Goal: Task Accomplishment & Management: Manage account settings

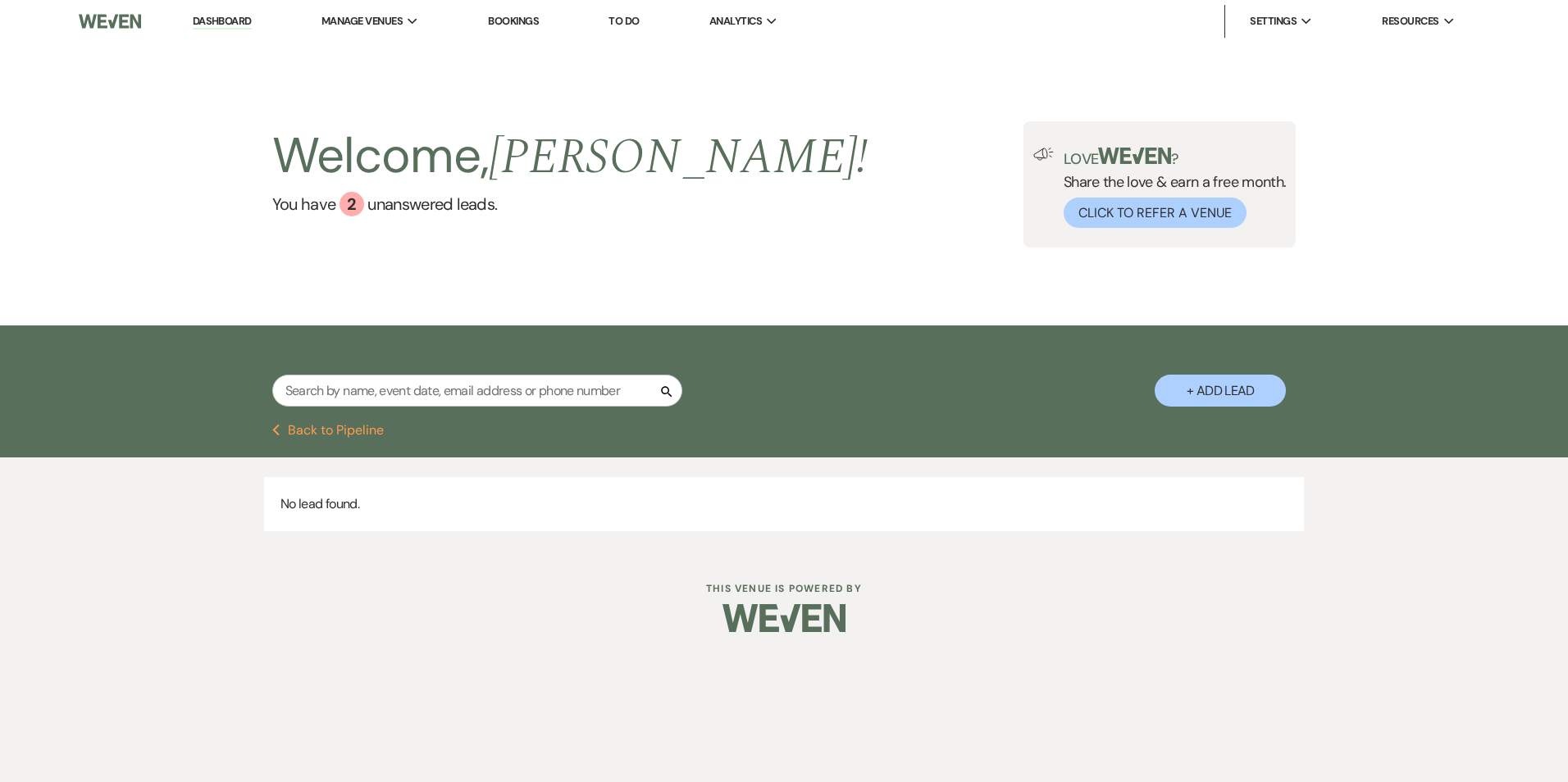
drag, startPoint x: 227, startPoint y: 27, endPoint x: 350, endPoint y: 386, distance: 379.5
click at [227, 28] on link "Dashboard" at bounding box center [222, 21] width 59 height 15
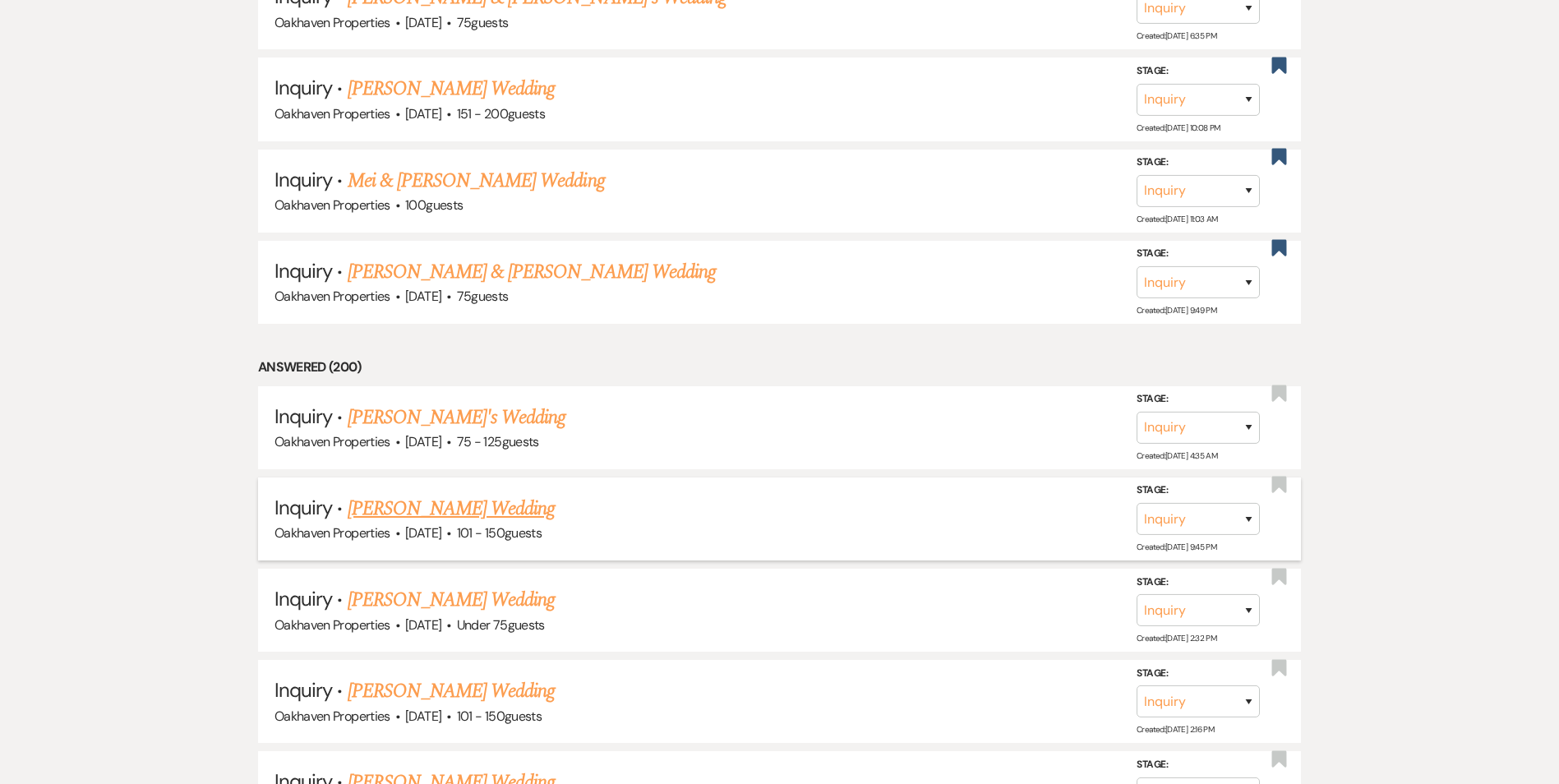
scroll to position [2300, 0]
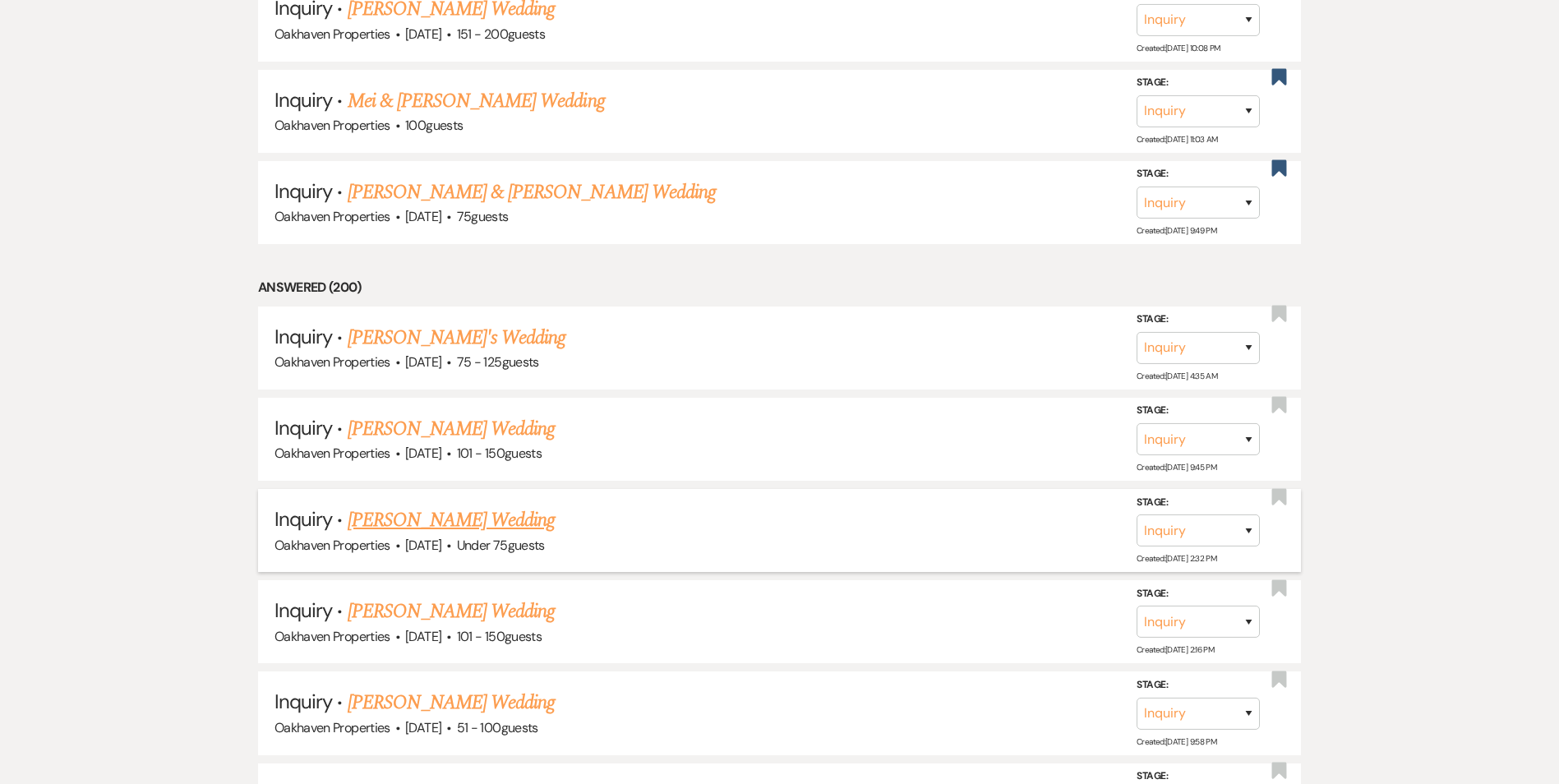
click at [423, 519] on link "[PERSON_NAME] Wedding" at bounding box center [452, 520] width 208 height 30
select select "3"
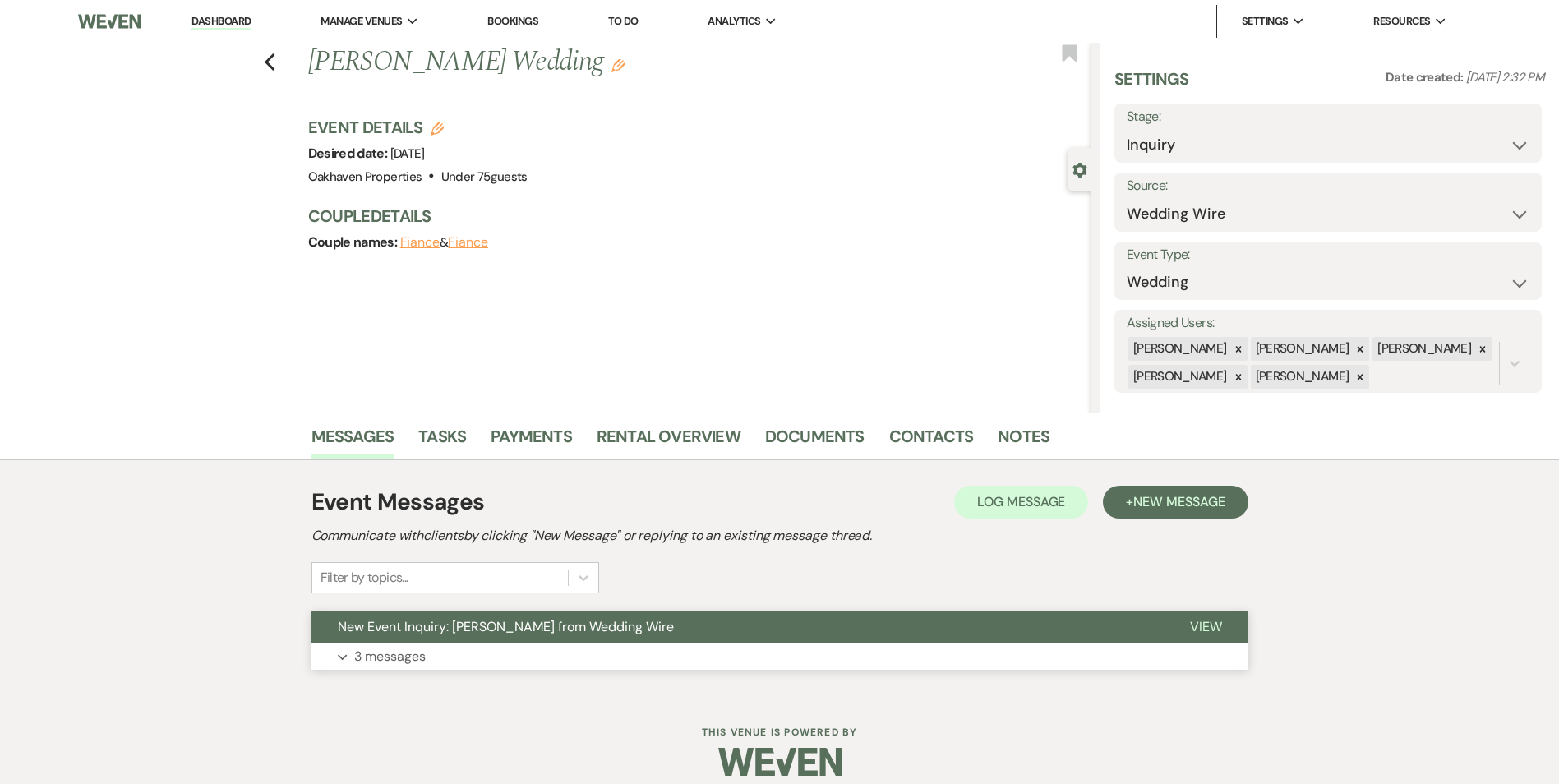
click at [1206, 614] on button "View" at bounding box center [1206, 627] width 85 height 31
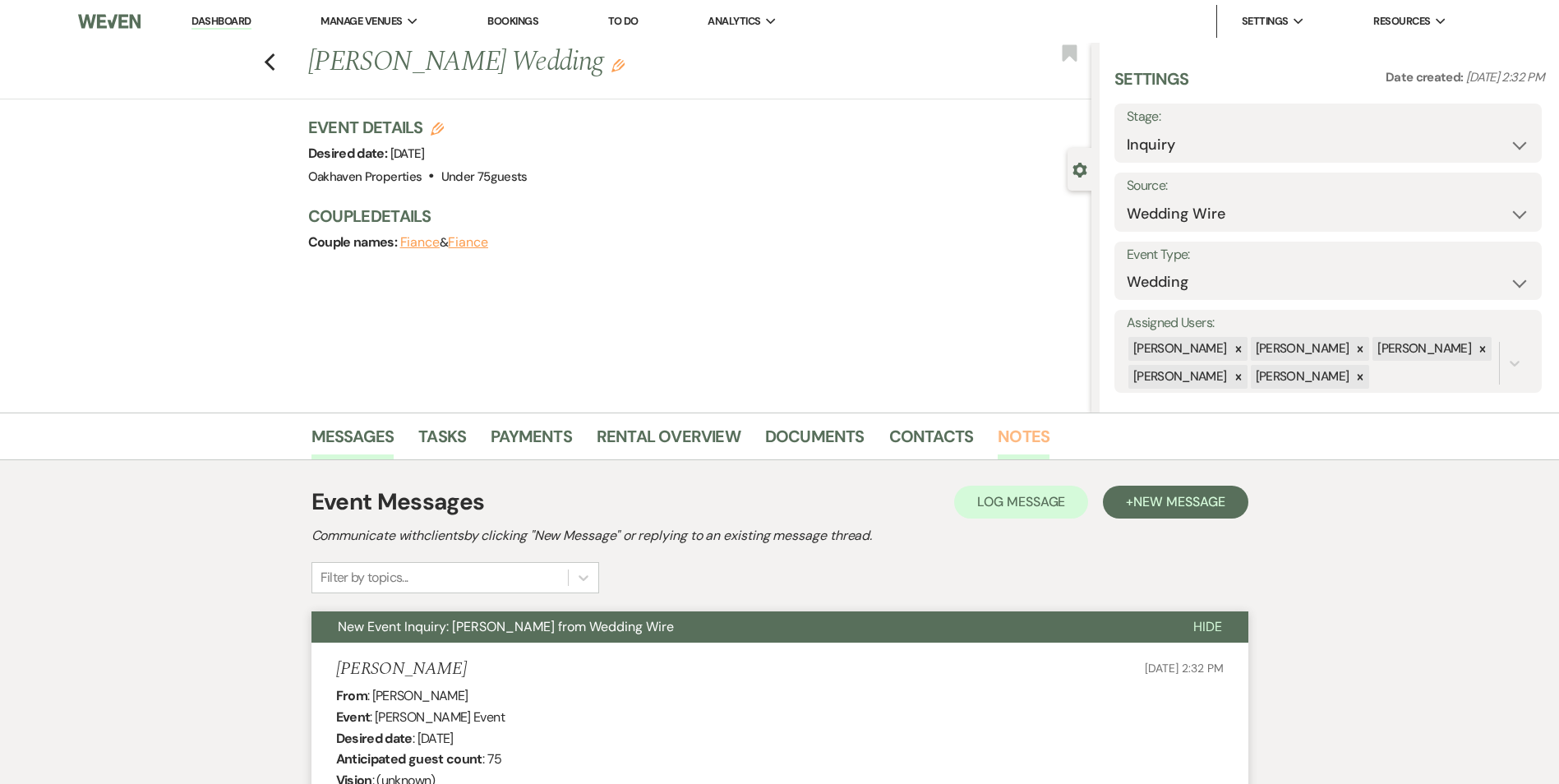
click at [1010, 435] on link "Notes" at bounding box center [1023, 441] width 52 height 36
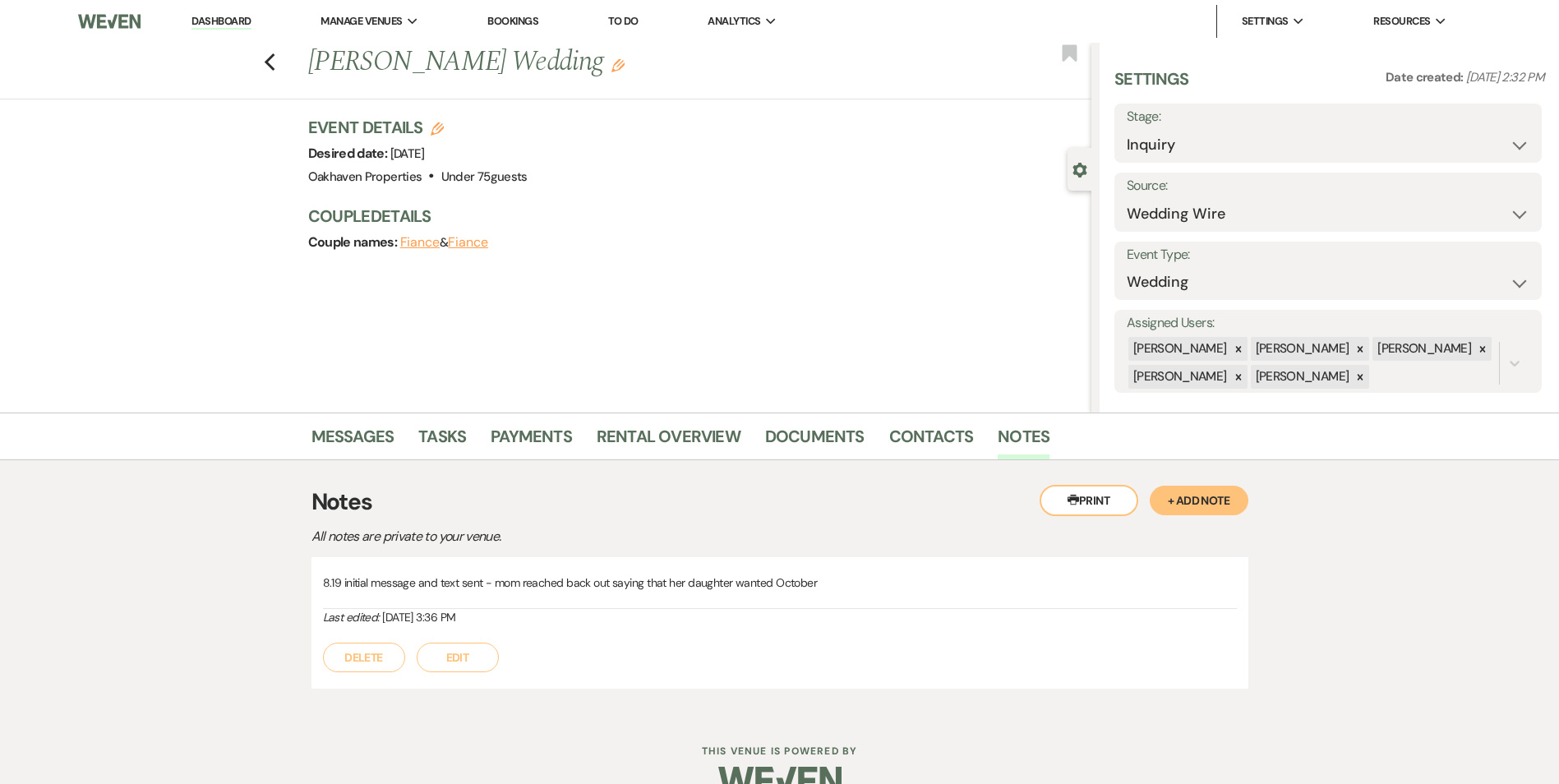
click at [465, 659] on button "Edit" at bounding box center [457, 657] width 82 height 30
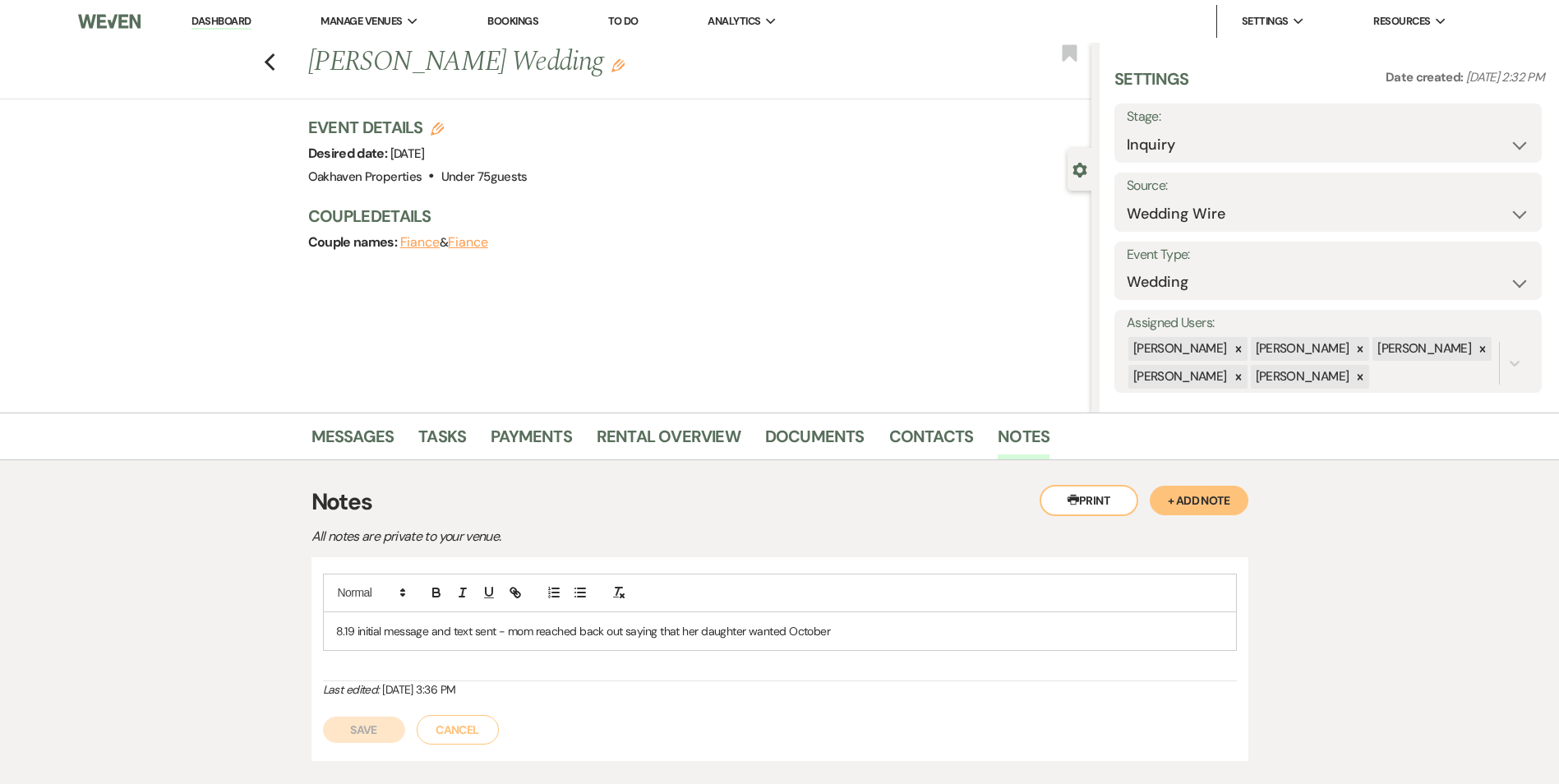
click at [870, 626] on p "8.19 initial message and text sent - mom reached back out saying that her daugh…" at bounding box center [780, 631] width 887 height 18
click at [392, 704] on div "Save Cancel" at bounding box center [779, 721] width 914 height 46
click at [376, 735] on button "Save" at bounding box center [363, 729] width 82 height 26
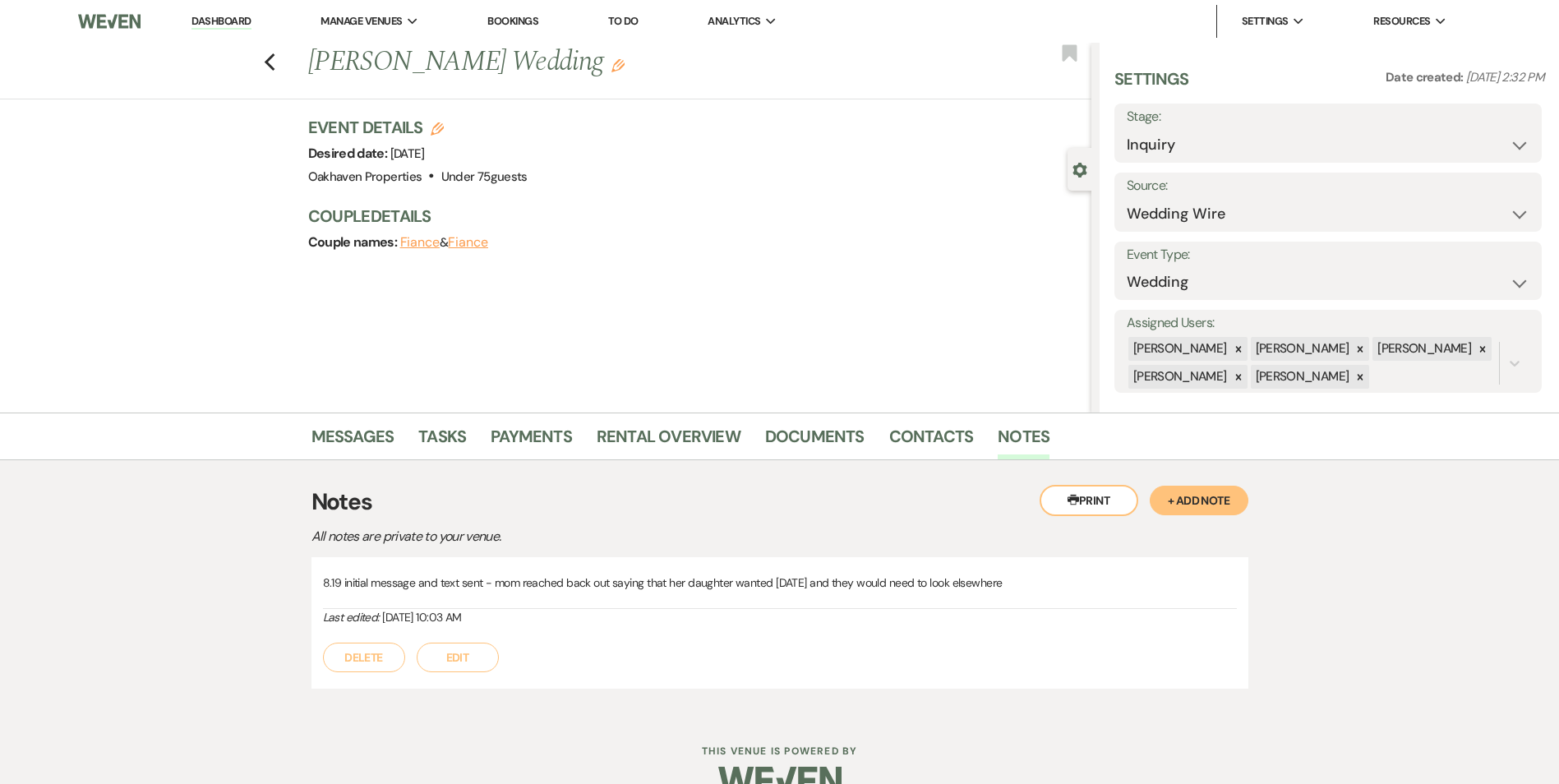
drag, startPoint x: 1191, startPoint y: 124, endPoint x: 1195, endPoint y: 152, distance: 28.3
click at [1191, 119] on label "Stage:" at bounding box center [1328, 117] width 403 height 24
click at [1195, 152] on select "Inquiry Follow Up Tour Requested Tour Confirmed Toured Proposal Sent Booked Lost" at bounding box center [1328, 145] width 403 height 32
select select "8"
click at [1126, 129] on select "Inquiry Follow Up Tour Requested Tour Confirmed Toured Proposal Sent Booked Lost" at bounding box center [1328, 145] width 403 height 32
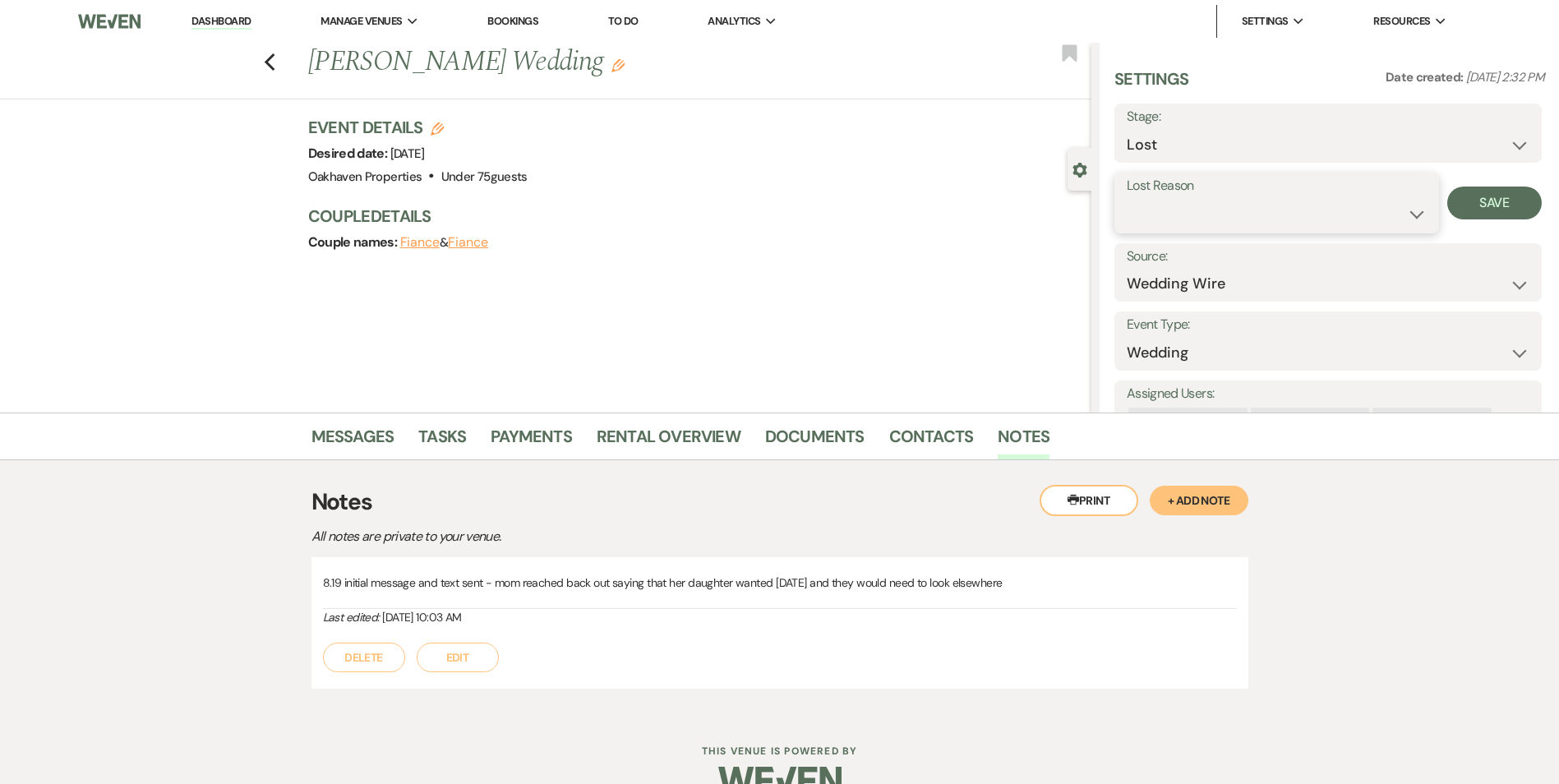
click at [1193, 210] on select "Booked Elsewhere Budget Date Unavailable No Response Not a Good Match Capacity …" at bounding box center [1276, 214] width 300 height 32
select select "8"
click at [1126, 198] on select "Booked Elsewhere Budget Date Unavailable No Response Not a Good Match Capacity …" at bounding box center [1276, 214] width 300 height 32
drag, startPoint x: 1504, startPoint y: 212, endPoint x: 1387, endPoint y: 207, distance: 117.1
click at [1501, 210] on button "Save" at bounding box center [1495, 202] width 95 height 33
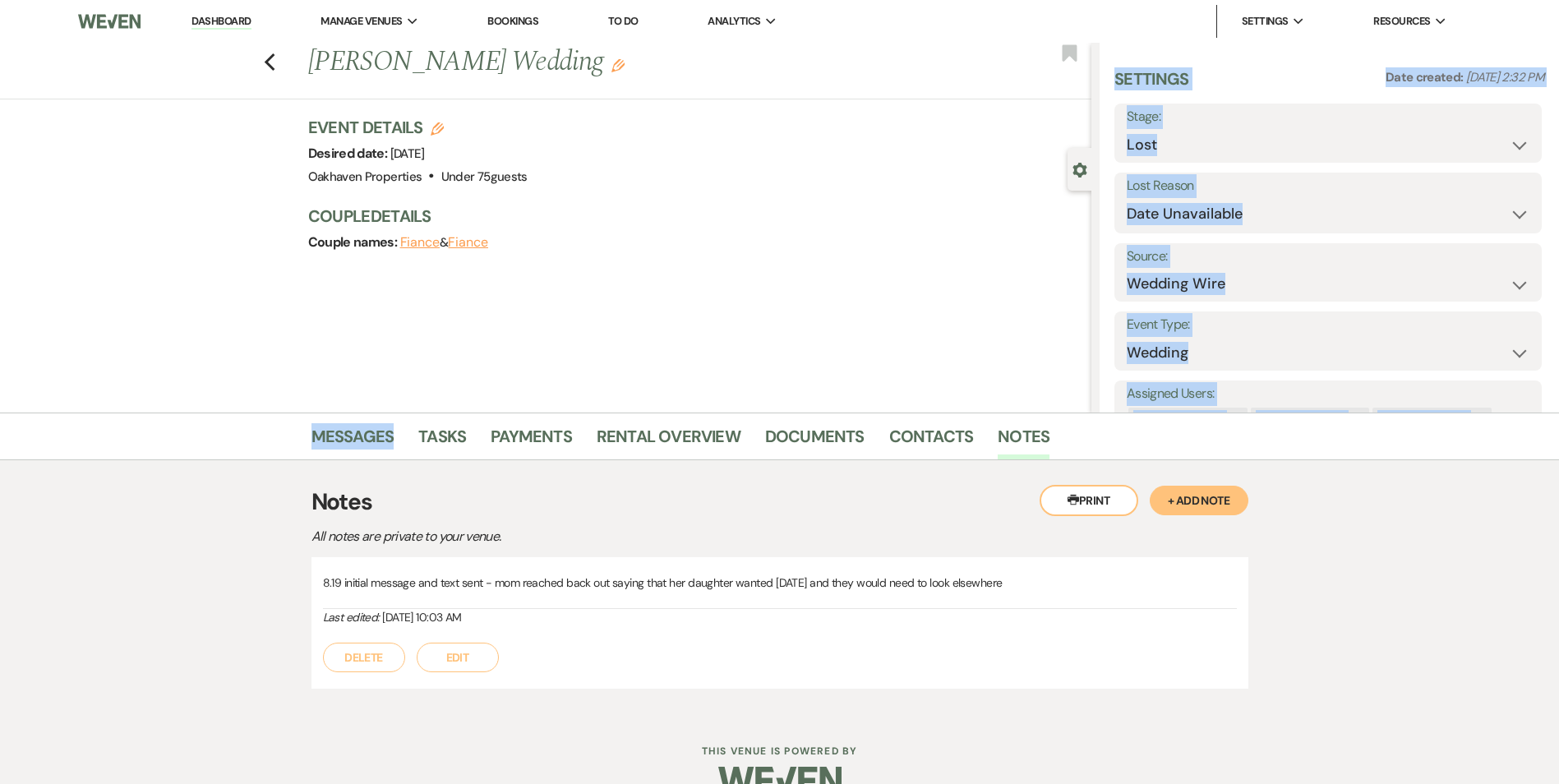
click at [458, 411] on div "Previous [PERSON_NAME] Wedding Edit Bookmark Gear Settings Settings Date create…" at bounding box center [545, 227] width 1092 height 370
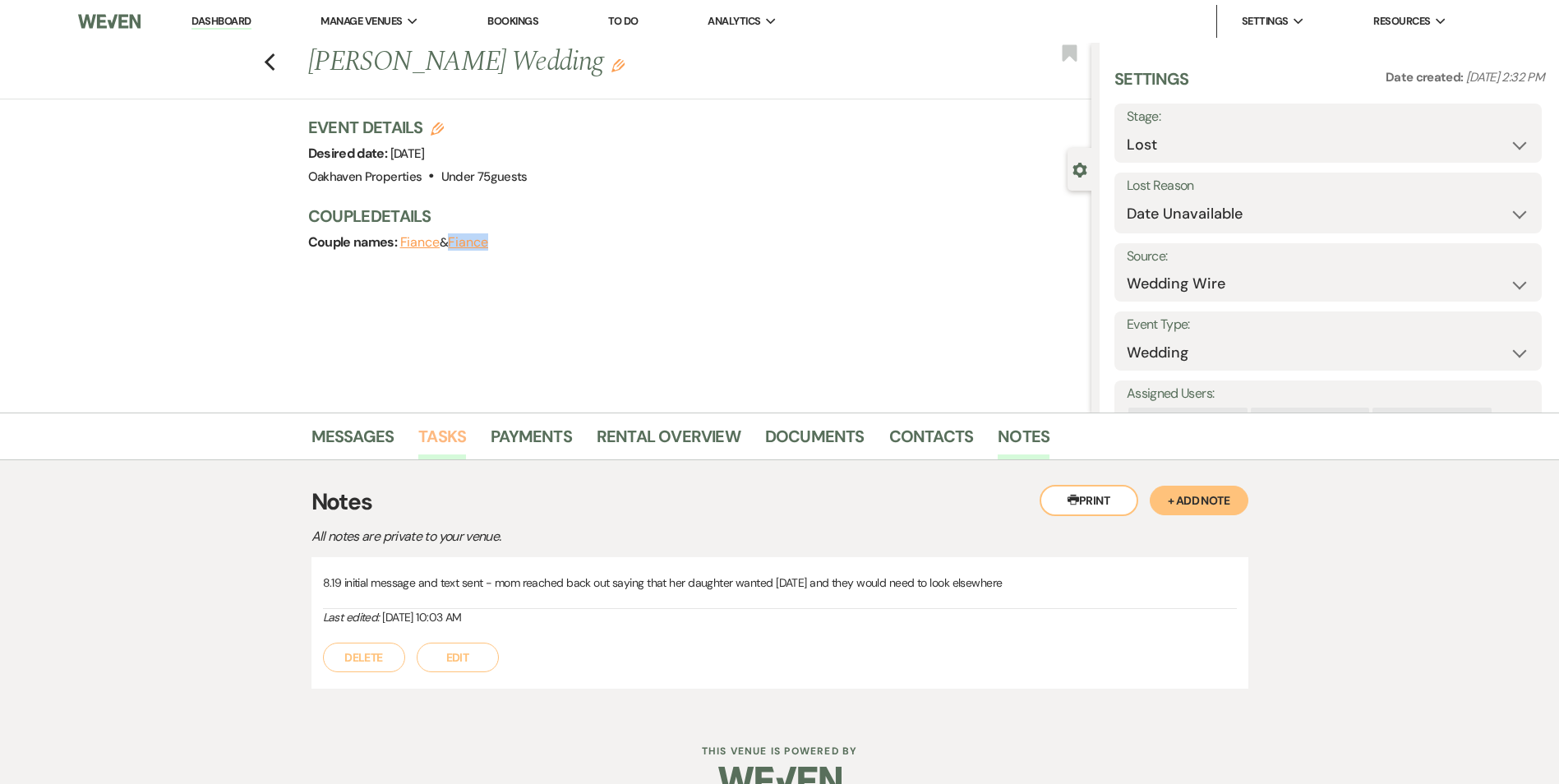
drag, startPoint x: 458, startPoint y: 411, endPoint x: 460, endPoint y: 437, distance: 26.1
click at [460, 437] on link "Tasks" at bounding box center [442, 441] width 47 height 36
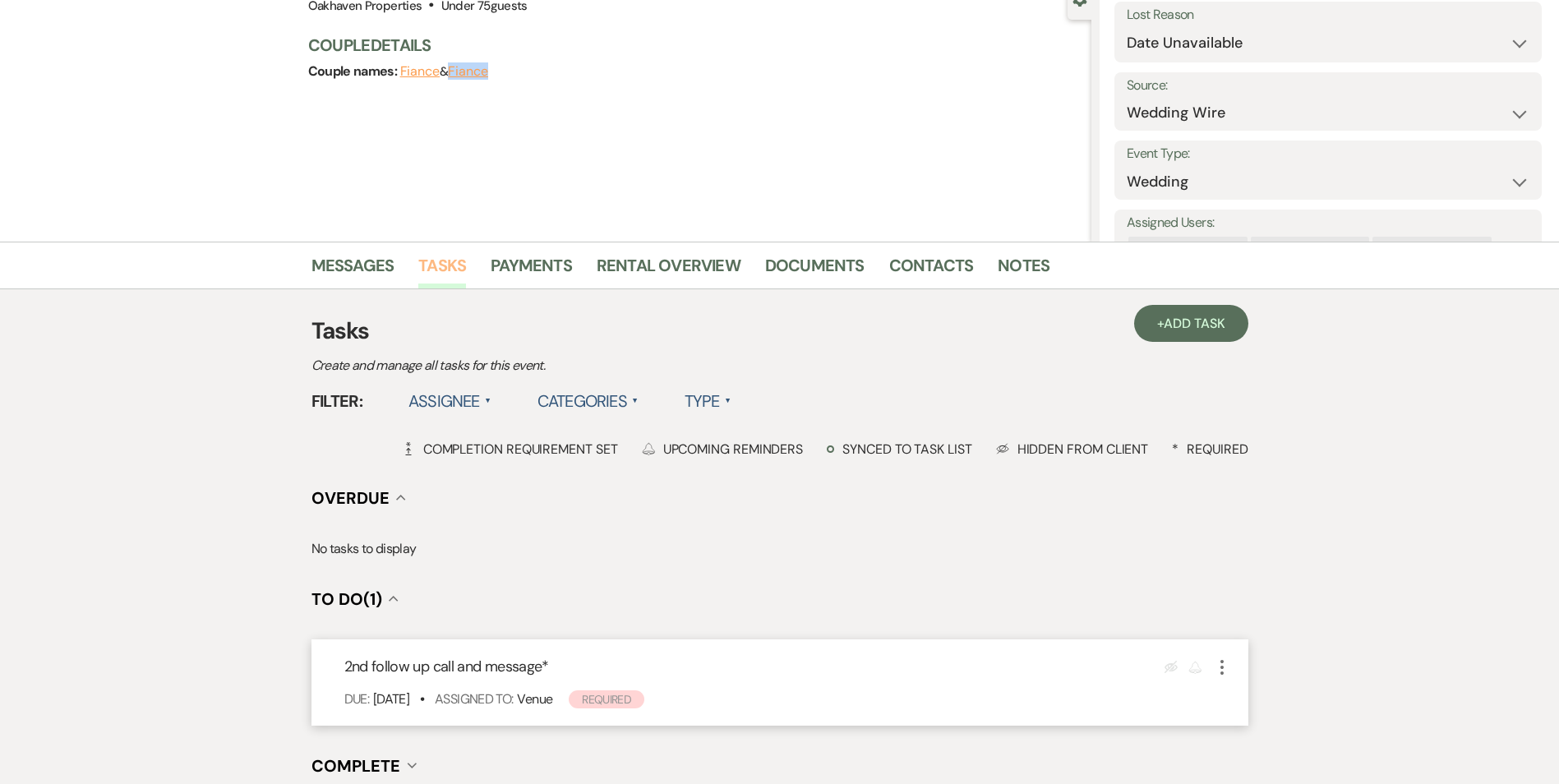
scroll to position [329, 0]
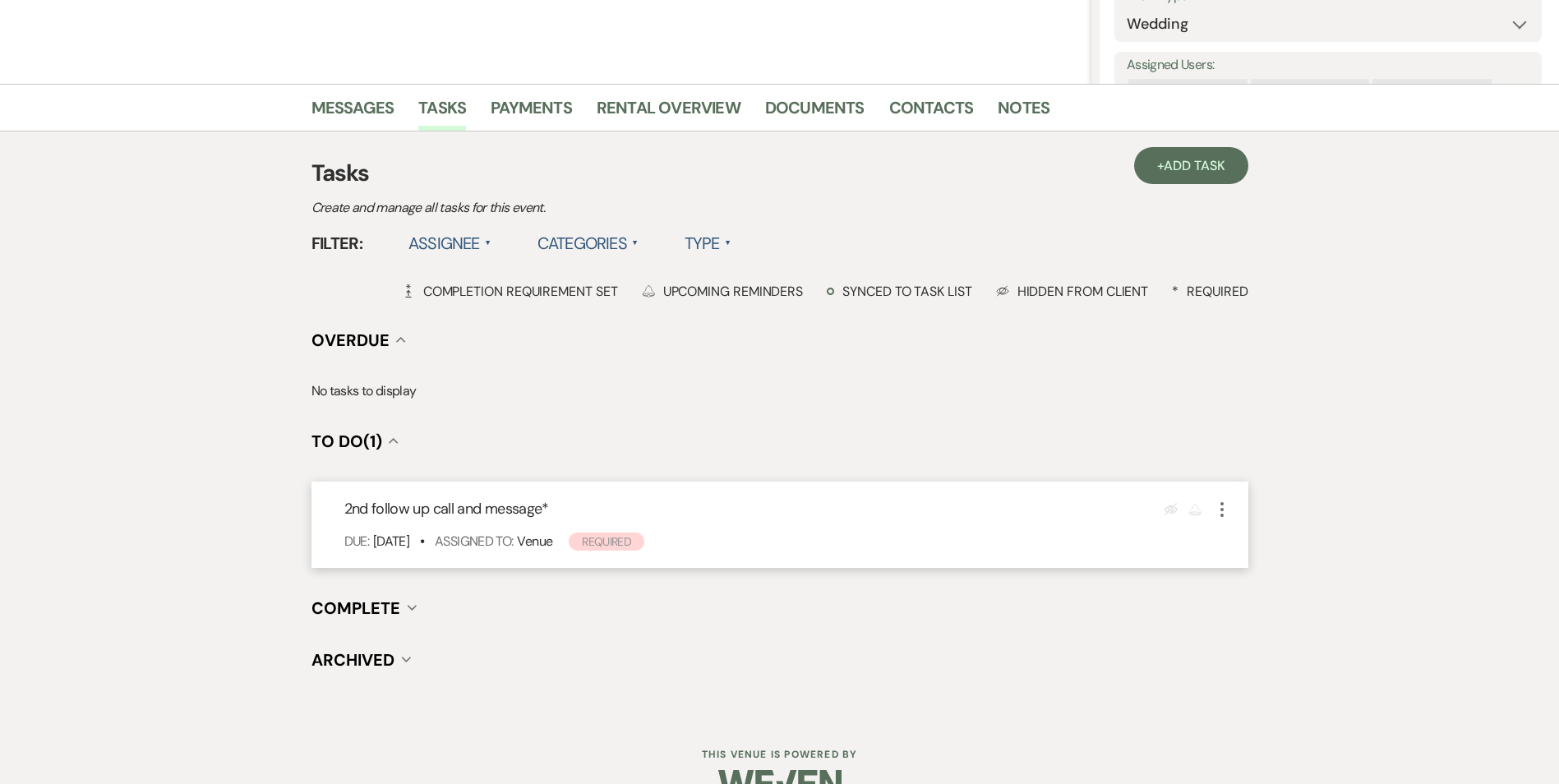
drag, startPoint x: 1230, startPoint y: 514, endPoint x: 1221, endPoint y: 509, distance: 10.3
click at [1223, 511] on icon "More" at bounding box center [1221, 509] width 19 height 19
click at [1245, 562] on button "X Delete" at bounding box center [1291, 566] width 158 height 26
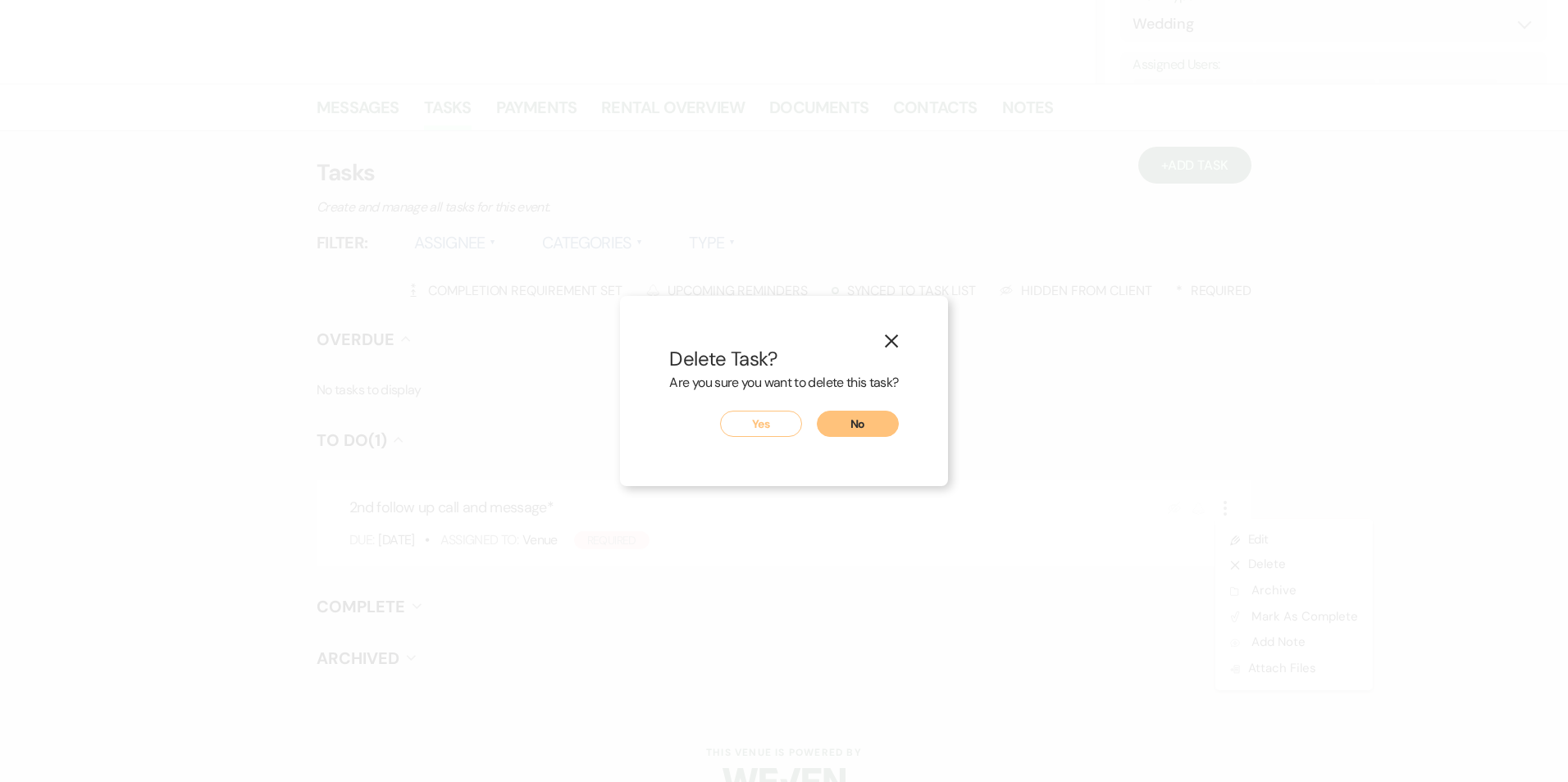
click at [759, 415] on button "Yes" at bounding box center [760, 423] width 82 height 26
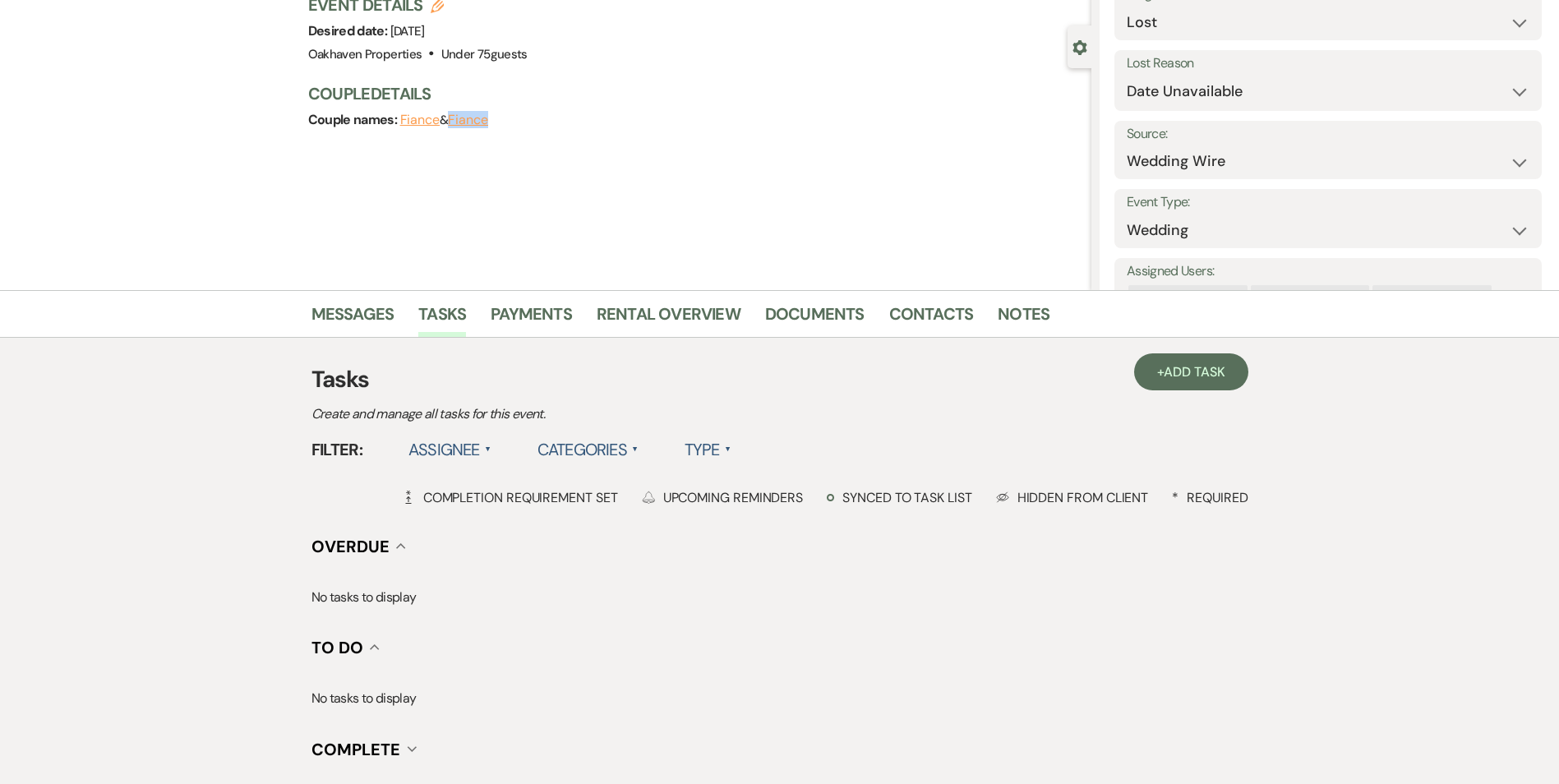
scroll to position [0, 0]
